Goal: Find specific page/section

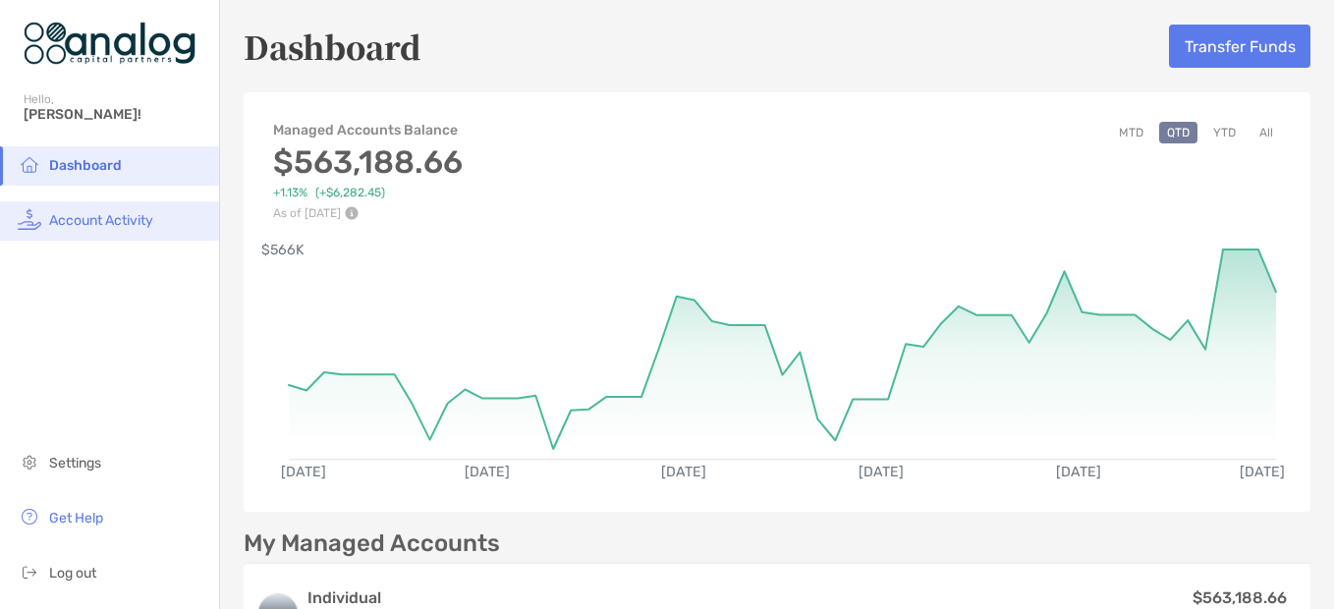
click at [107, 229] on li "Account Activity" at bounding box center [109, 220] width 219 height 39
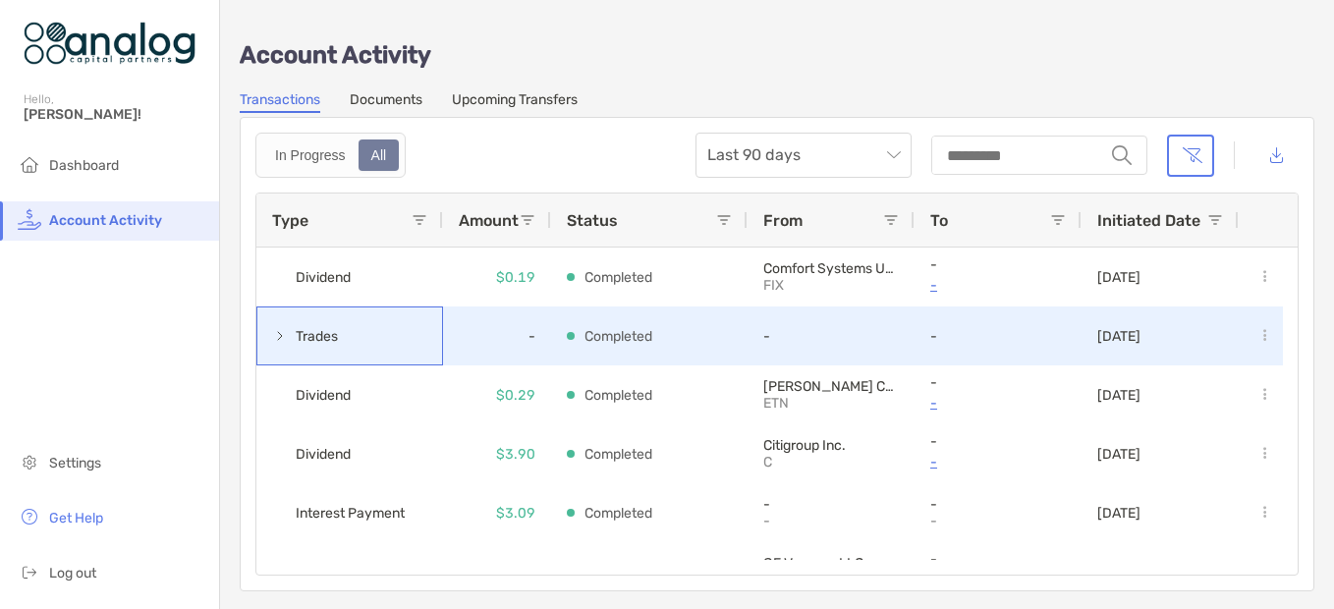
click at [328, 334] on span "Trades" at bounding box center [317, 336] width 42 height 32
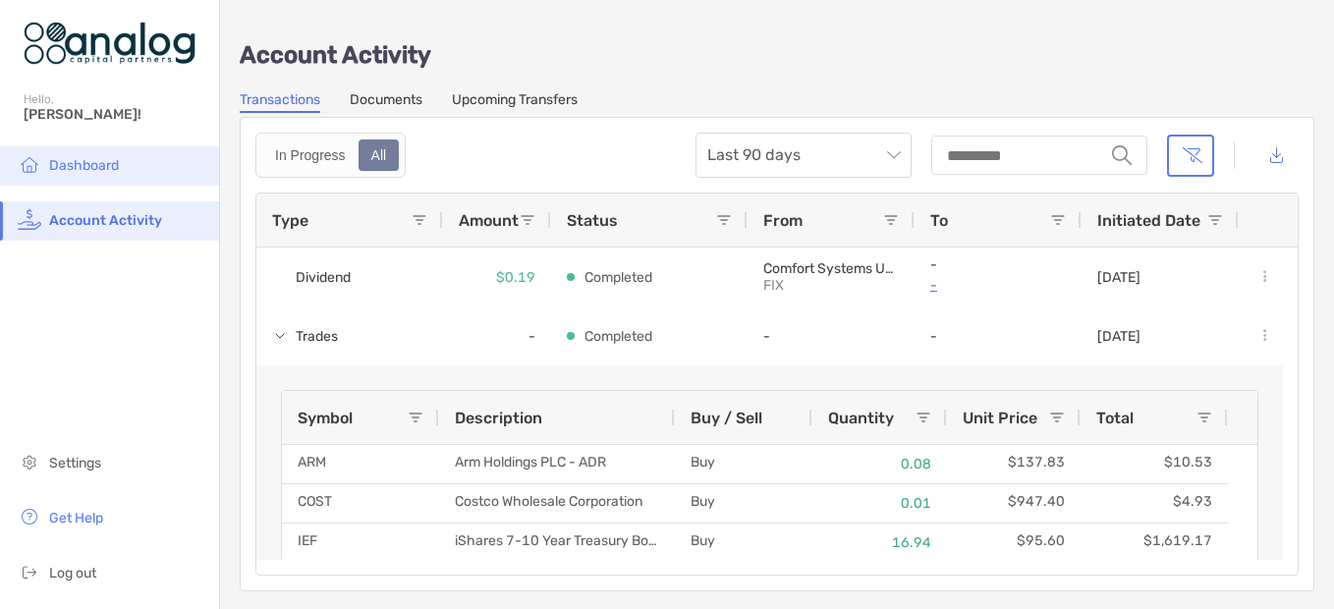
click at [103, 162] on span "Dashboard" at bounding box center [84, 165] width 70 height 17
